Goal: Information Seeking & Learning: Learn about a topic

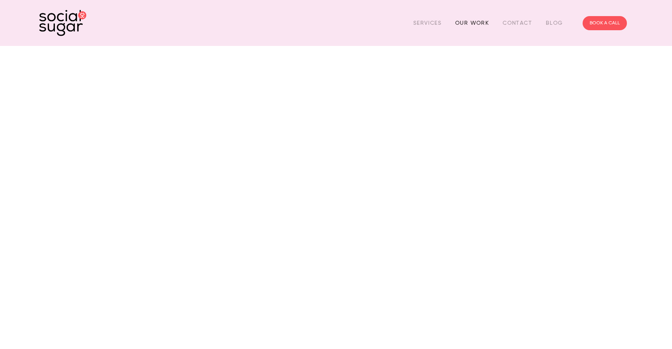
click at [475, 25] on link "Our Work" at bounding box center [472, 23] width 34 height 12
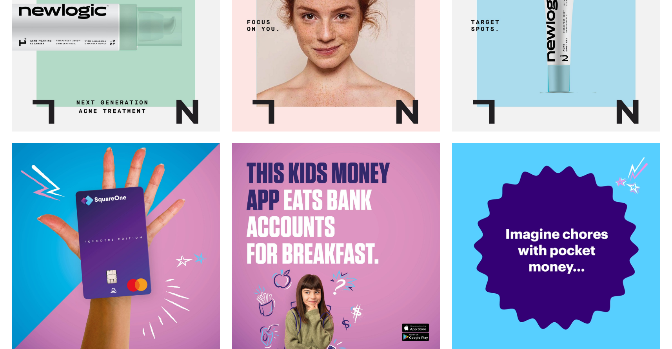
scroll to position [918, 0]
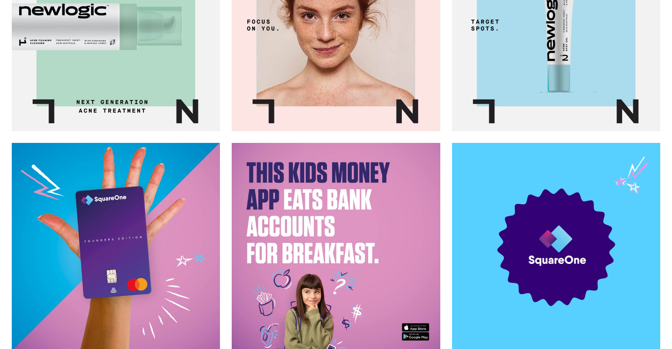
click at [336, 54] on img at bounding box center [335, 26] width 209 height 209
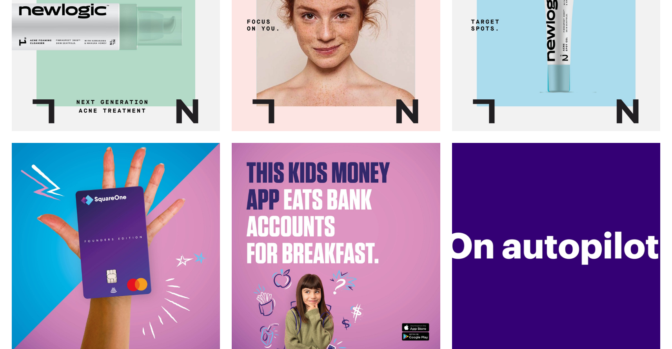
click at [336, 54] on img at bounding box center [335, 26] width 209 height 209
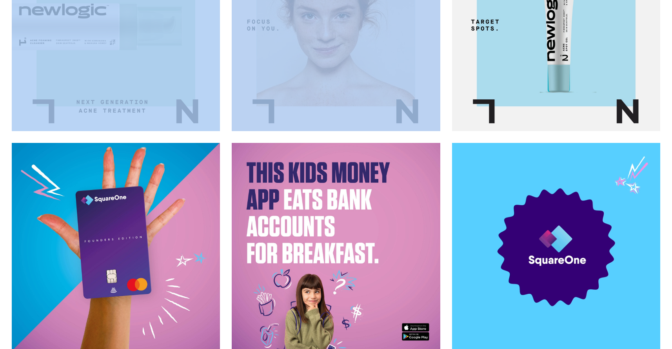
click at [336, 54] on img at bounding box center [335, 26] width 209 height 209
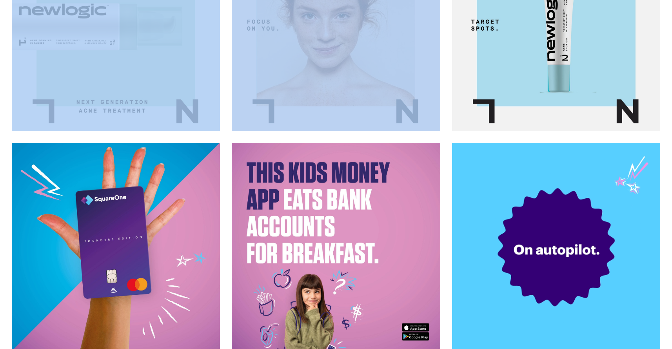
click at [432, 41] on img at bounding box center [335, 26] width 209 height 209
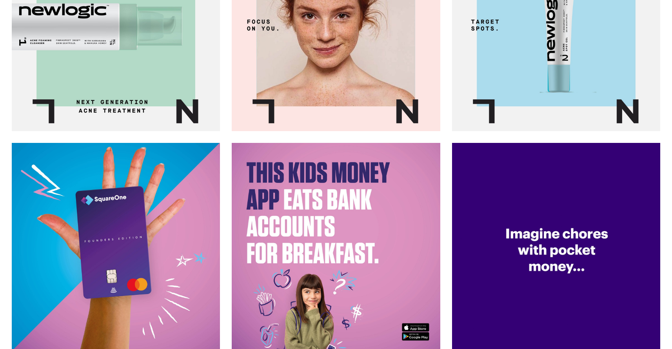
click at [521, 39] on img at bounding box center [556, 26] width 209 height 209
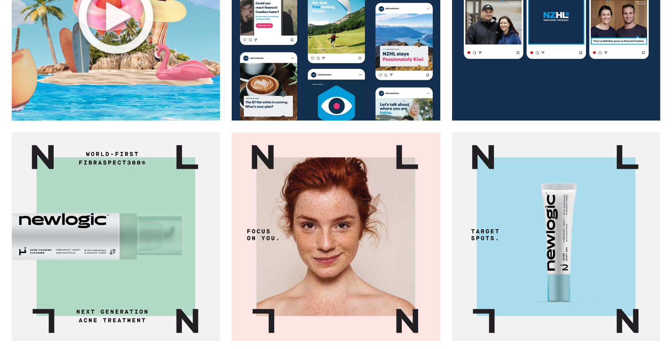
scroll to position [684, 0]
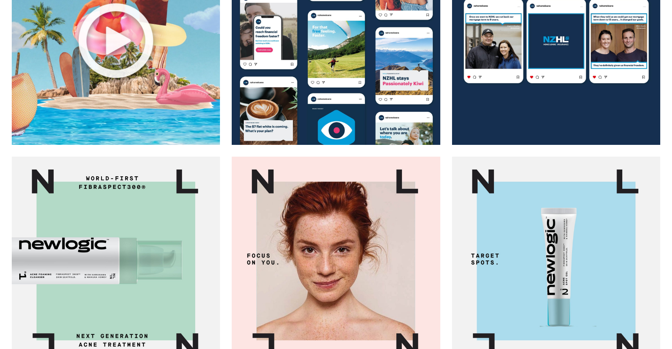
click at [271, 200] on img at bounding box center [335, 260] width 209 height 209
click at [163, 192] on img at bounding box center [115, 260] width 209 height 209
click at [113, 177] on img at bounding box center [115, 260] width 209 height 209
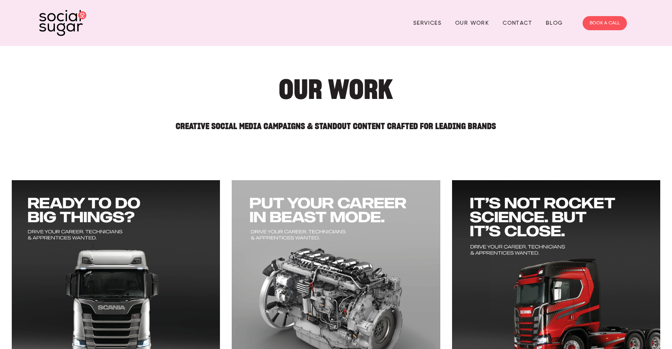
scroll to position [0, 0]
click at [474, 23] on link "Our Work" at bounding box center [472, 23] width 34 height 12
click at [373, 236] on img at bounding box center [335, 284] width 209 height 209
click at [305, 213] on img at bounding box center [335, 284] width 209 height 209
click at [428, 27] on link "Services" at bounding box center [427, 23] width 28 height 12
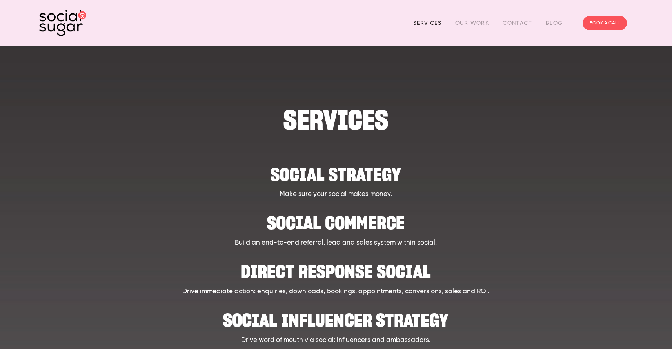
click at [435, 25] on link "Services" at bounding box center [427, 23] width 28 height 12
click at [474, 22] on link "Our Work" at bounding box center [472, 23] width 34 height 12
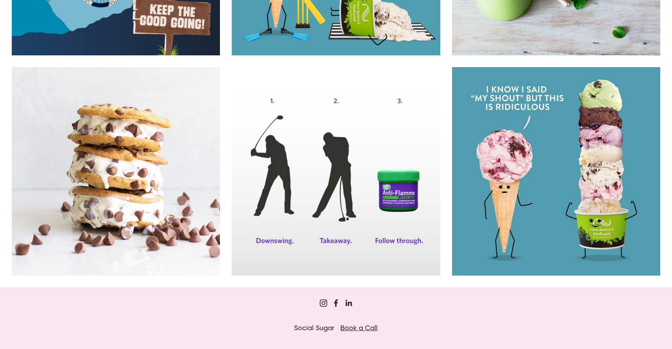
scroll to position [7173, 0]
